Goal: Information Seeking & Learning: Learn about a topic

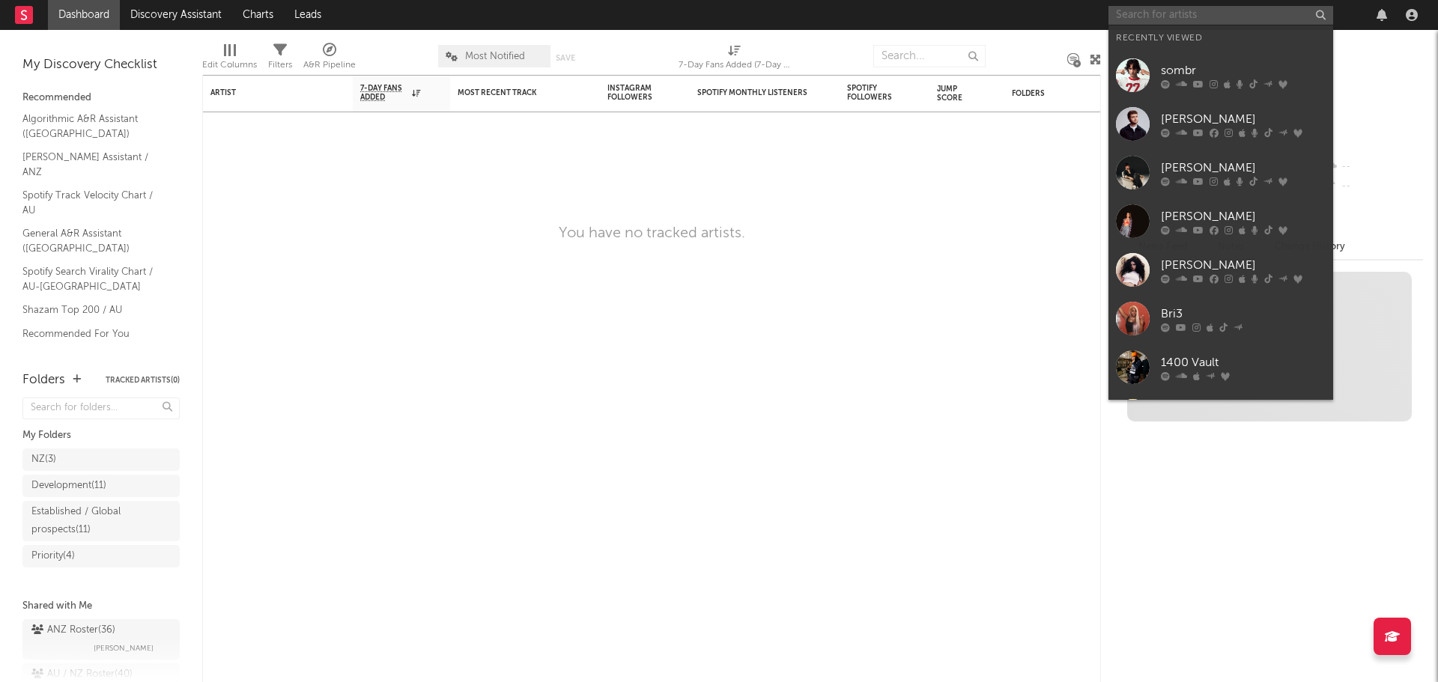
click at [1235, 16] on input "text" at bounding box center [1220, 15] width 225 height 19
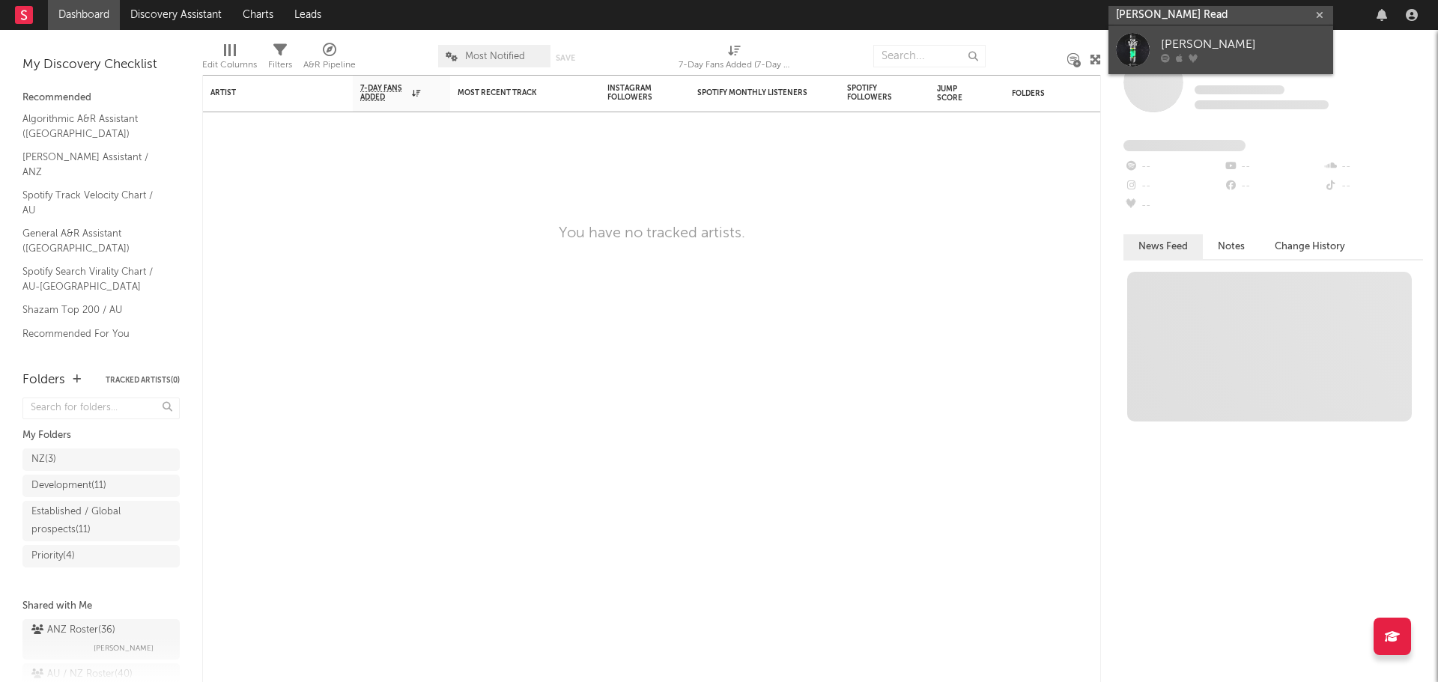
type input "[PERSON_NAME] Read"
click at [1231, 53] on div "[PERSON_NAME]" at bounding box center [1243, 45] width 165 height 18
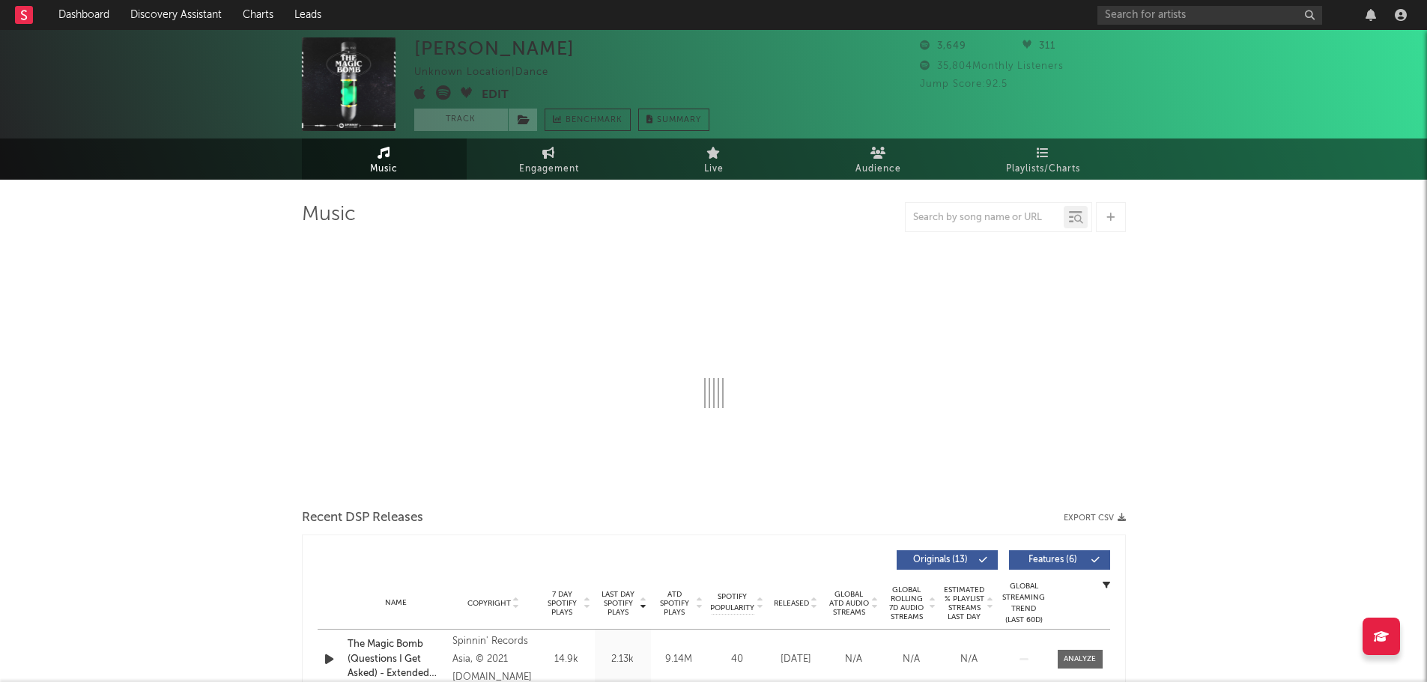
select select "1w"
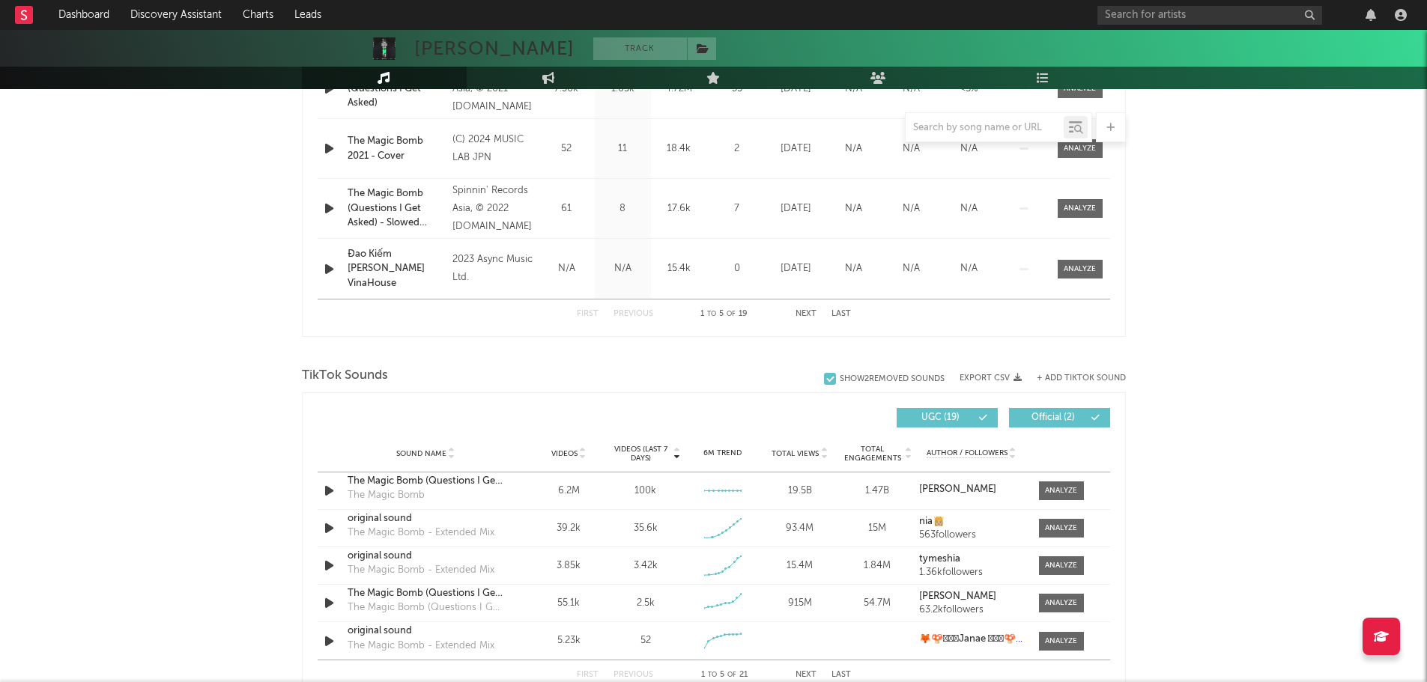
scroll to position [899, 0]
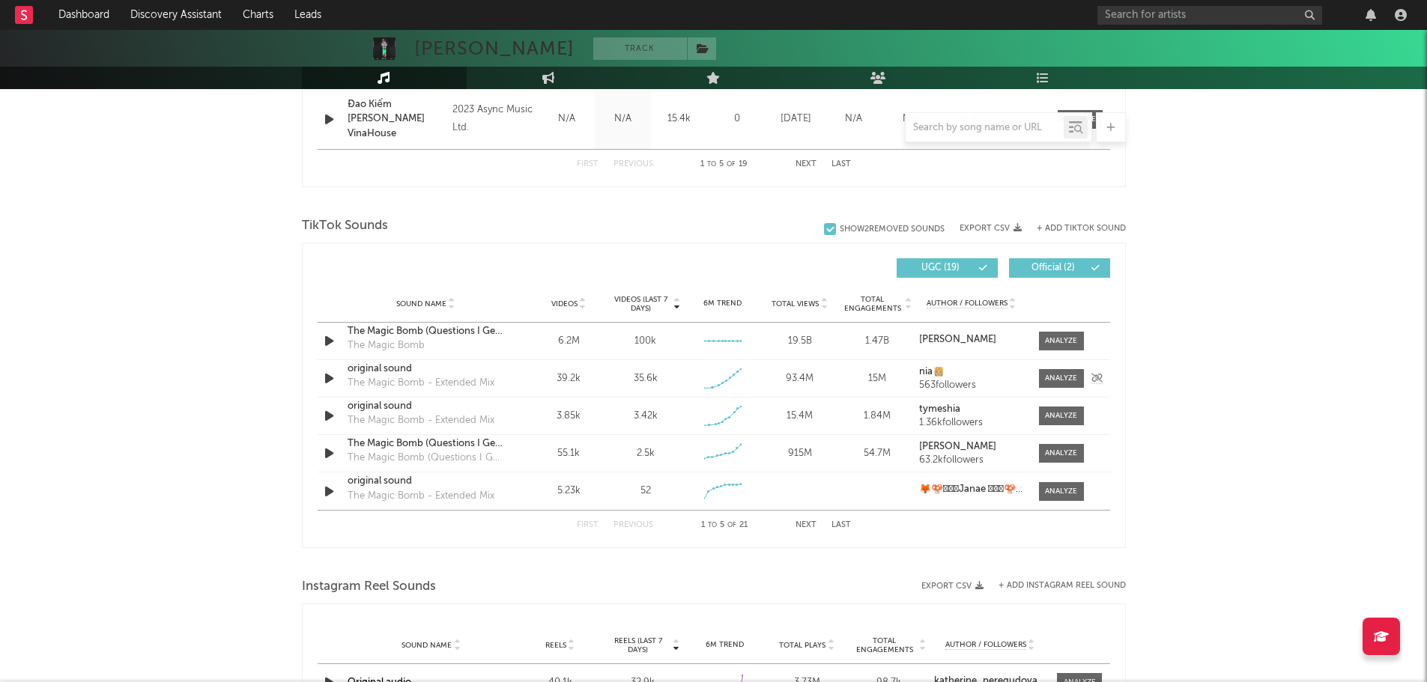
click at [389, 368] on div "original sound" at bounding box center [425, 369] width 157 height 15
click at [401, 331] on div "The Magic Bomb (Questions I Get Asked) [Extended Mix]" at bounding box center [425, 331] width 157 height 15
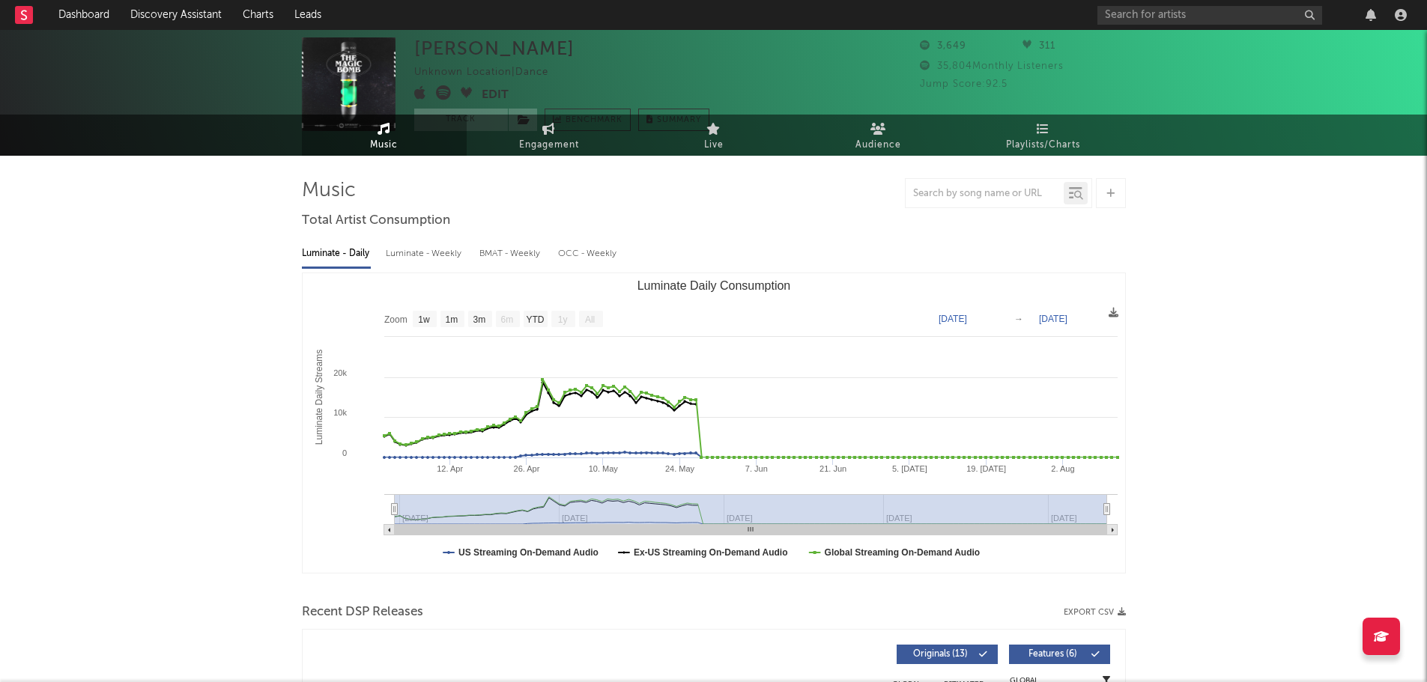
scroll to position [0, 0]
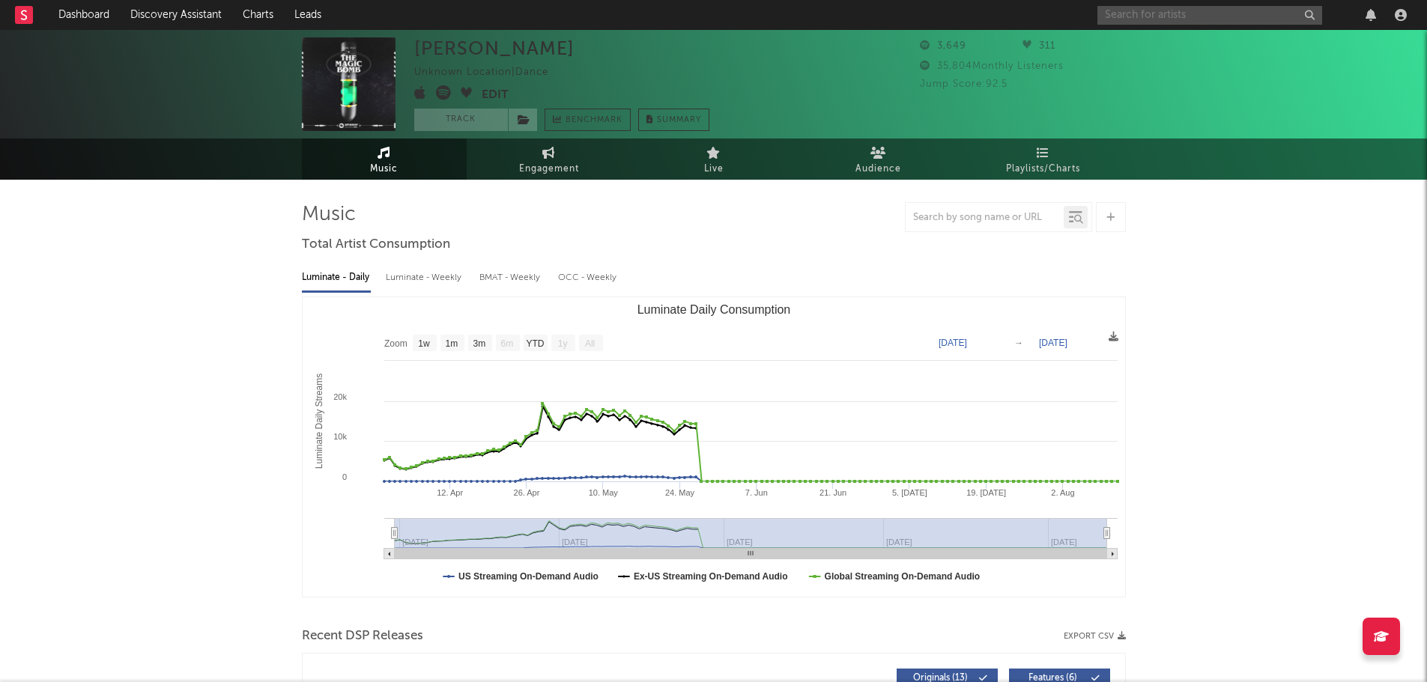
click at [1164, 11] on input "text" at bounding box center [1209, 15] width 225 height 19
click at [1178, 16] on input "Mimosa" at bounding box center [1209, 15] width 225 height 19
drag, startPoint x: 1178, startPoint y: 18, endPoint x: 1090, endPoint y: 10, distance: 88.0
click at [1090, 10] on nav "Dashboard Discovery Assistant Charts Leads Mimosa" at bounding box center [713, 15] width 1427 height 30
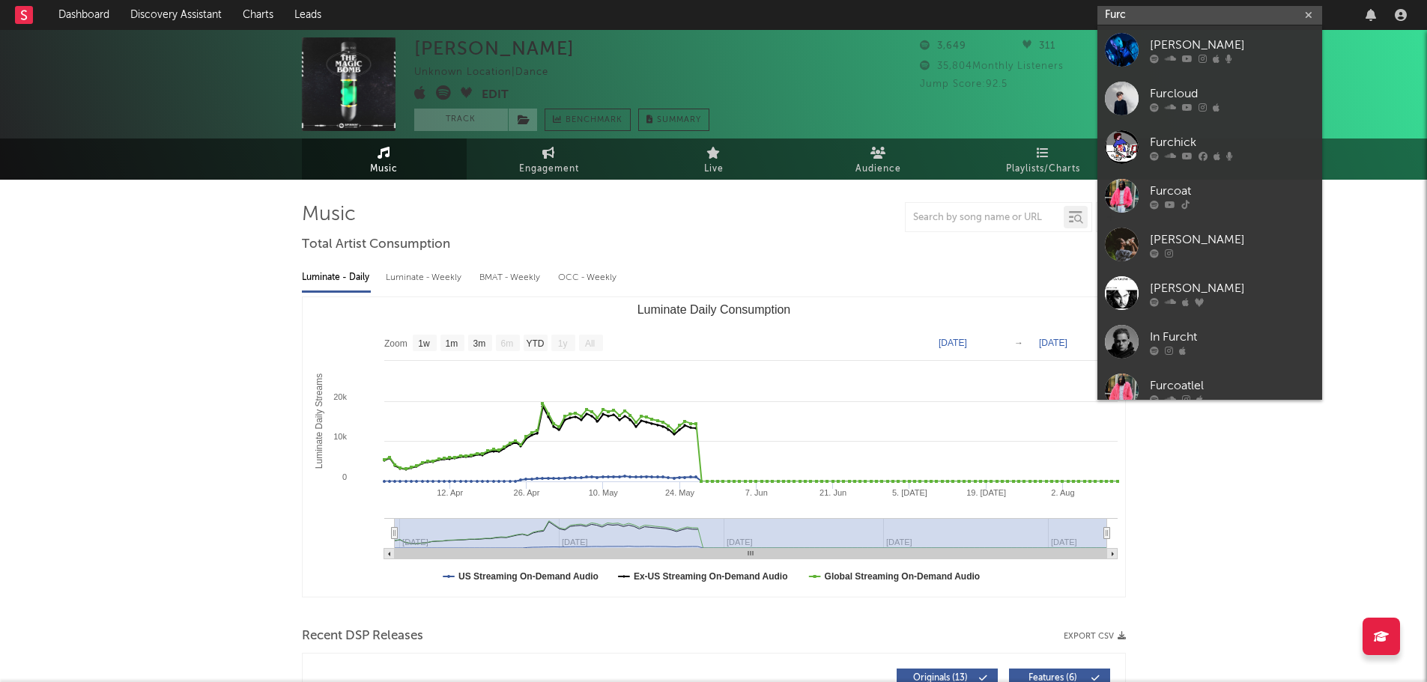
click at [1130, 12] on input "Furc" at bounding box center [1209, 15] width 225 height 19
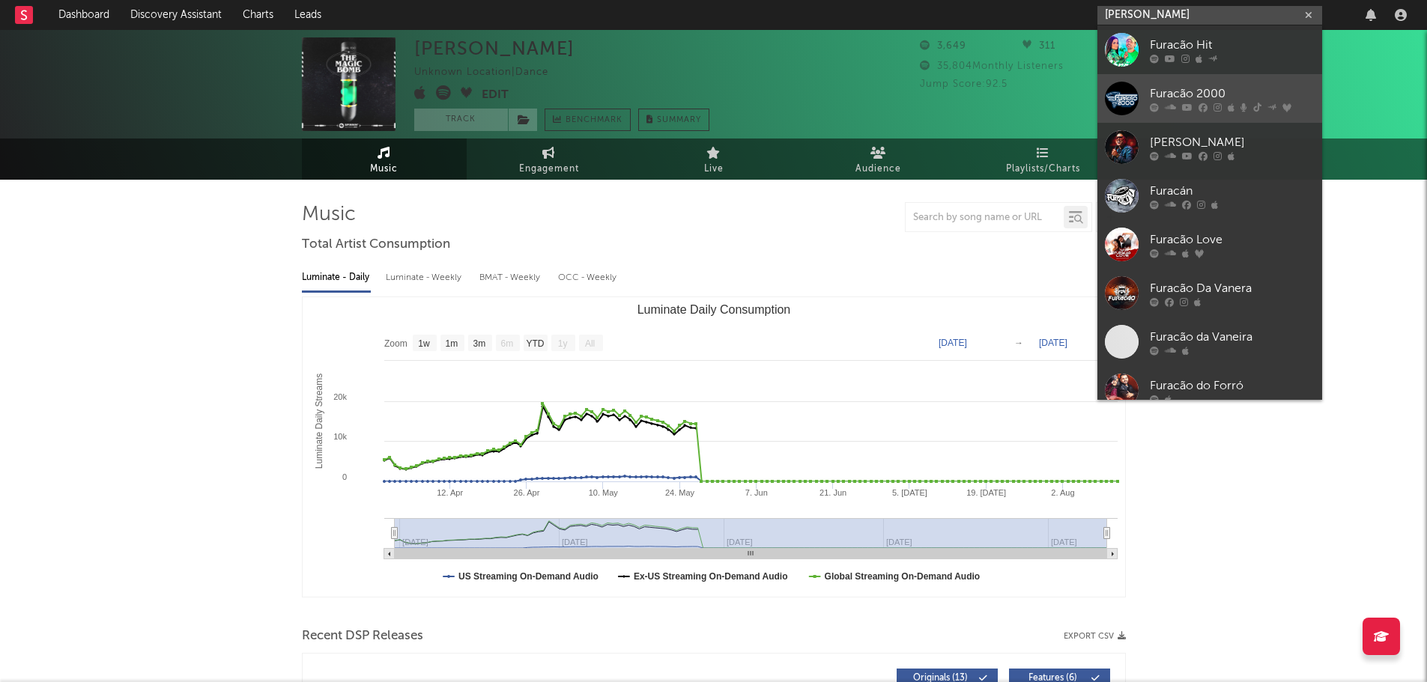
type input "[PERSON_NAME]"
click at [1188, 93] on div "Furacão 2000" at bounding box center [1231, 94] width 165 height 18
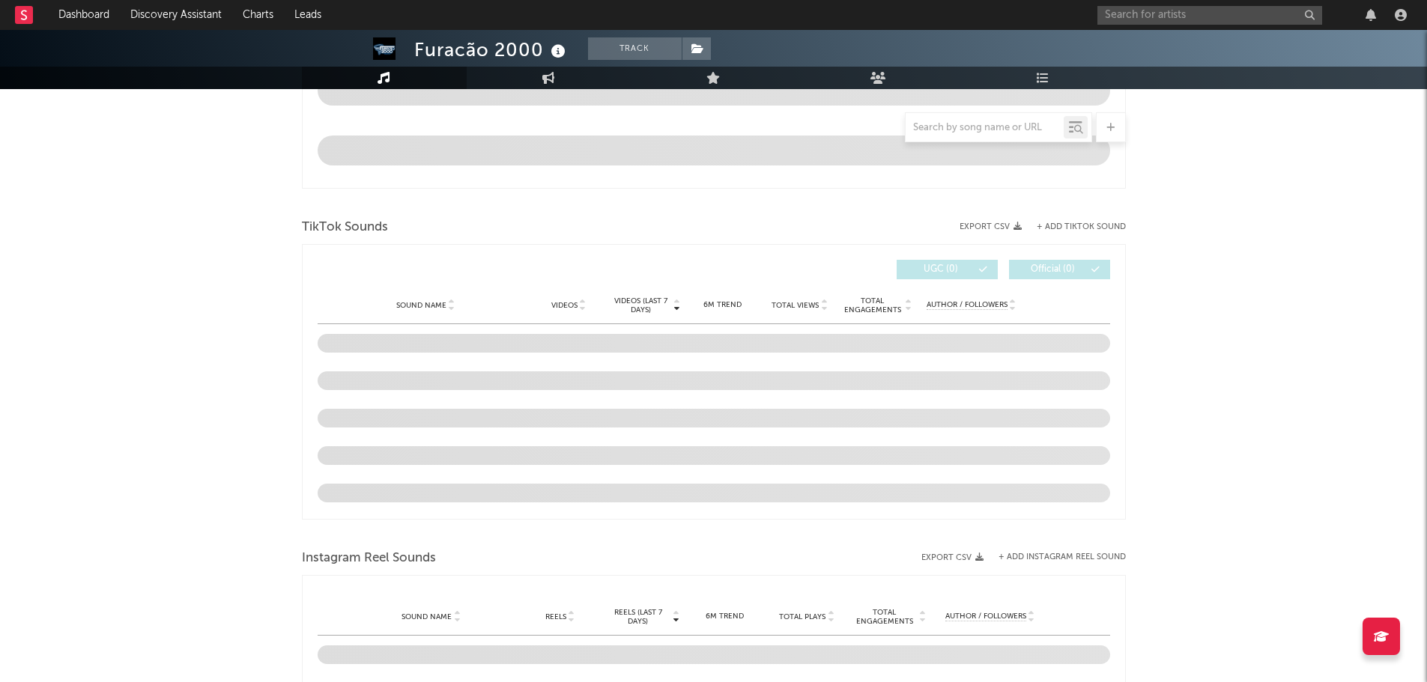
select select "6m"
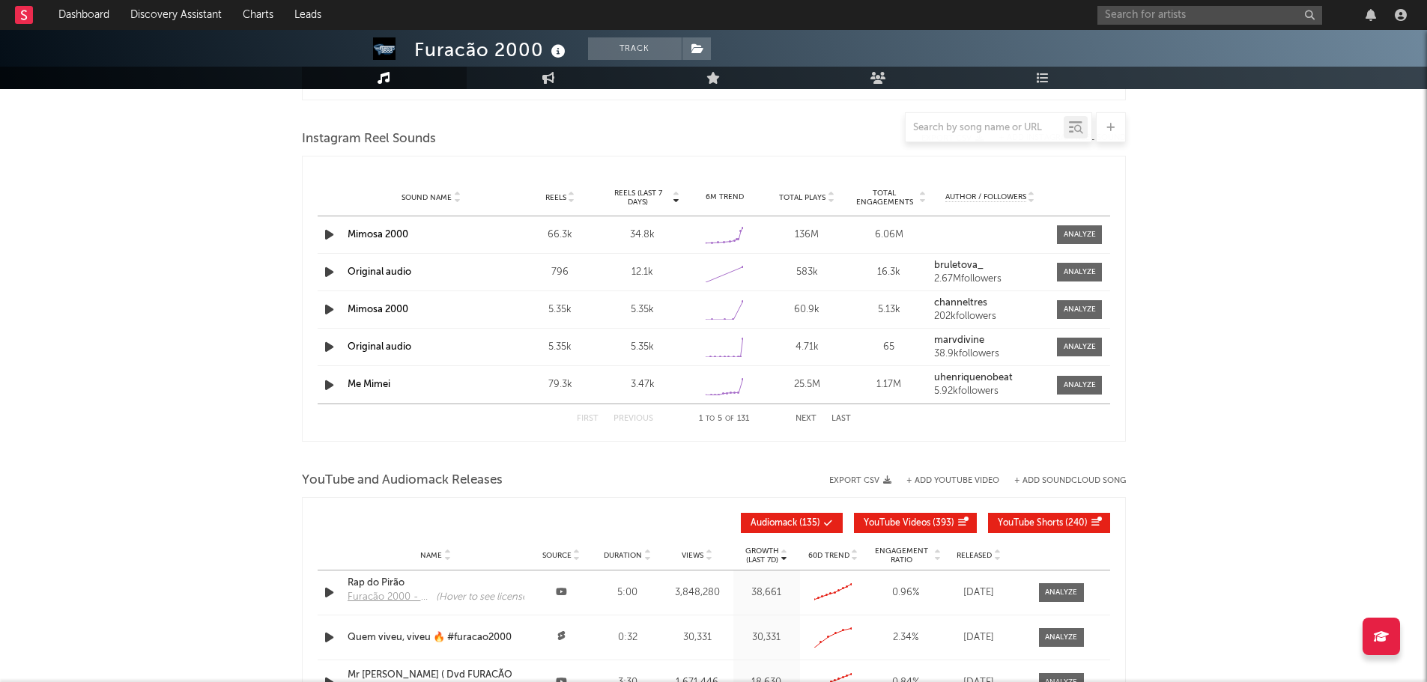
scroll to position [1346, 0]
